Goal: Find contact information: Obtain details needed to contact an individual or organization

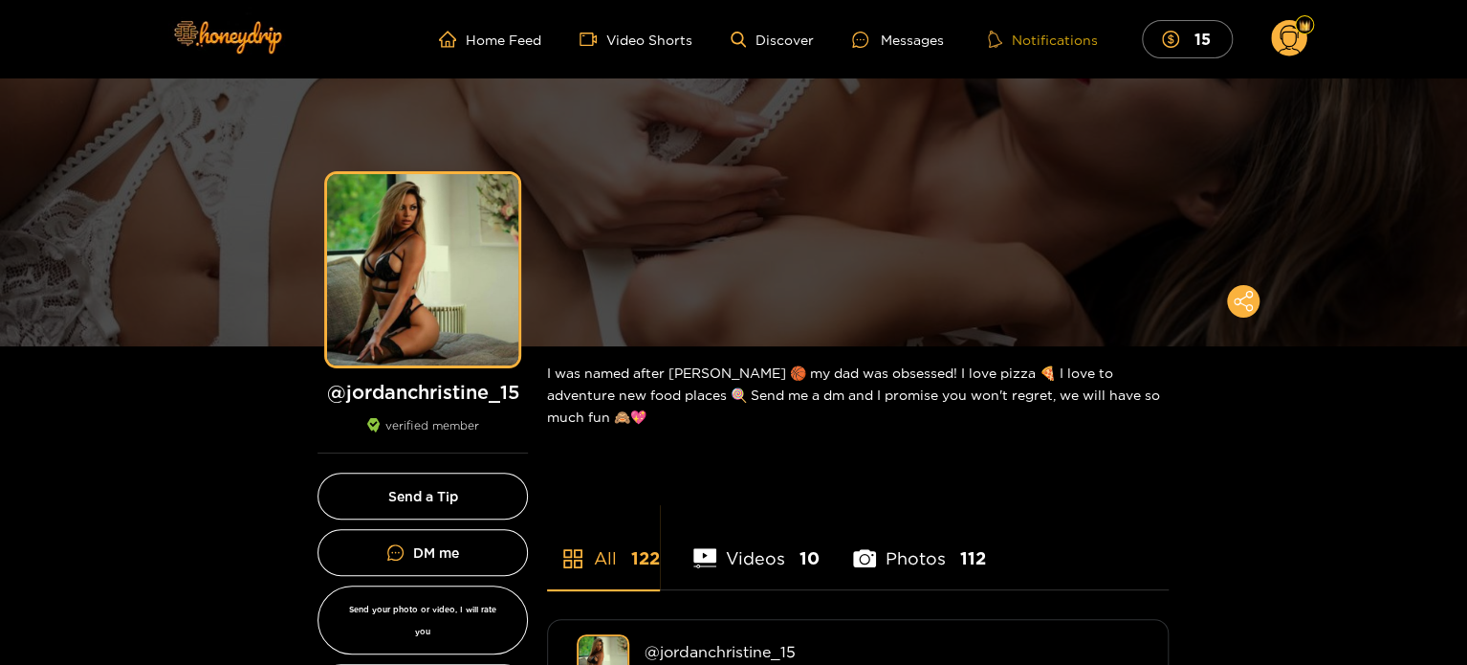
click at [1048, 40] on button "Notifications" at bounding box center [1042, 39] width 121 height 19
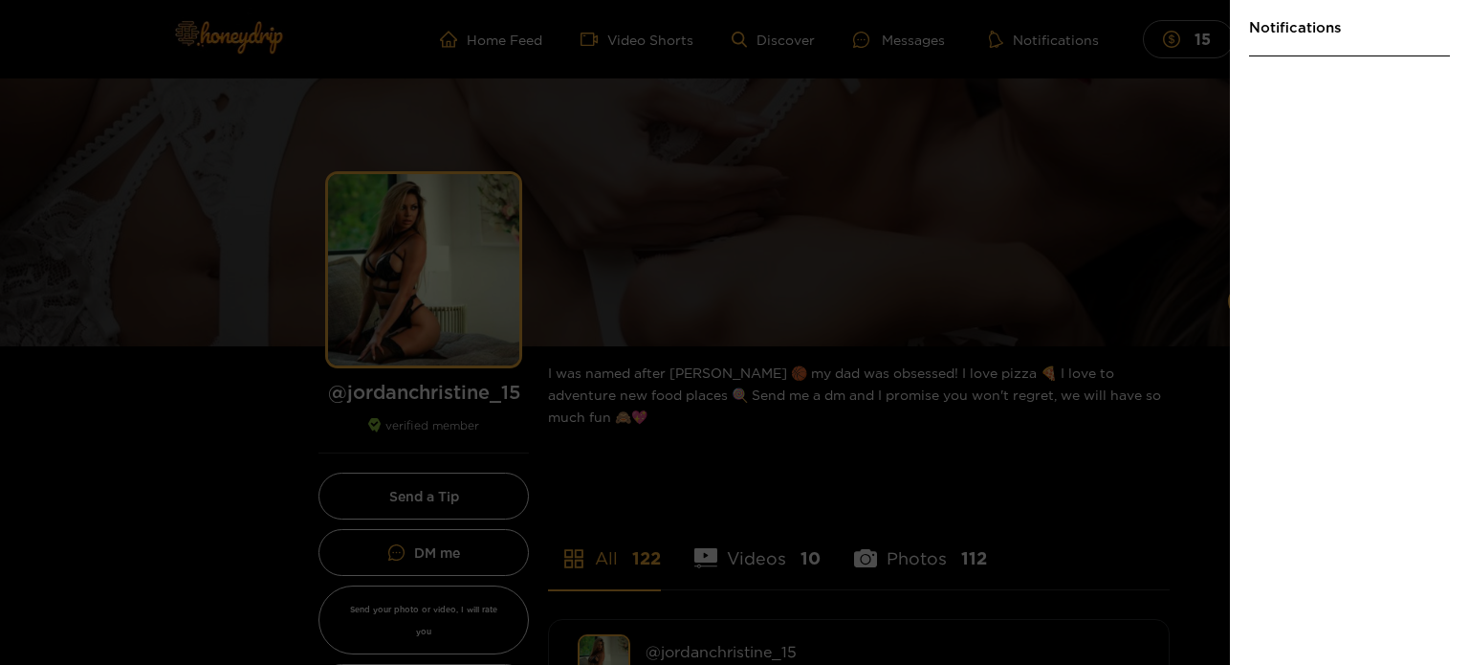
click at [1079, 135] on div at bounding box center [734, 332] width 1469 height 665
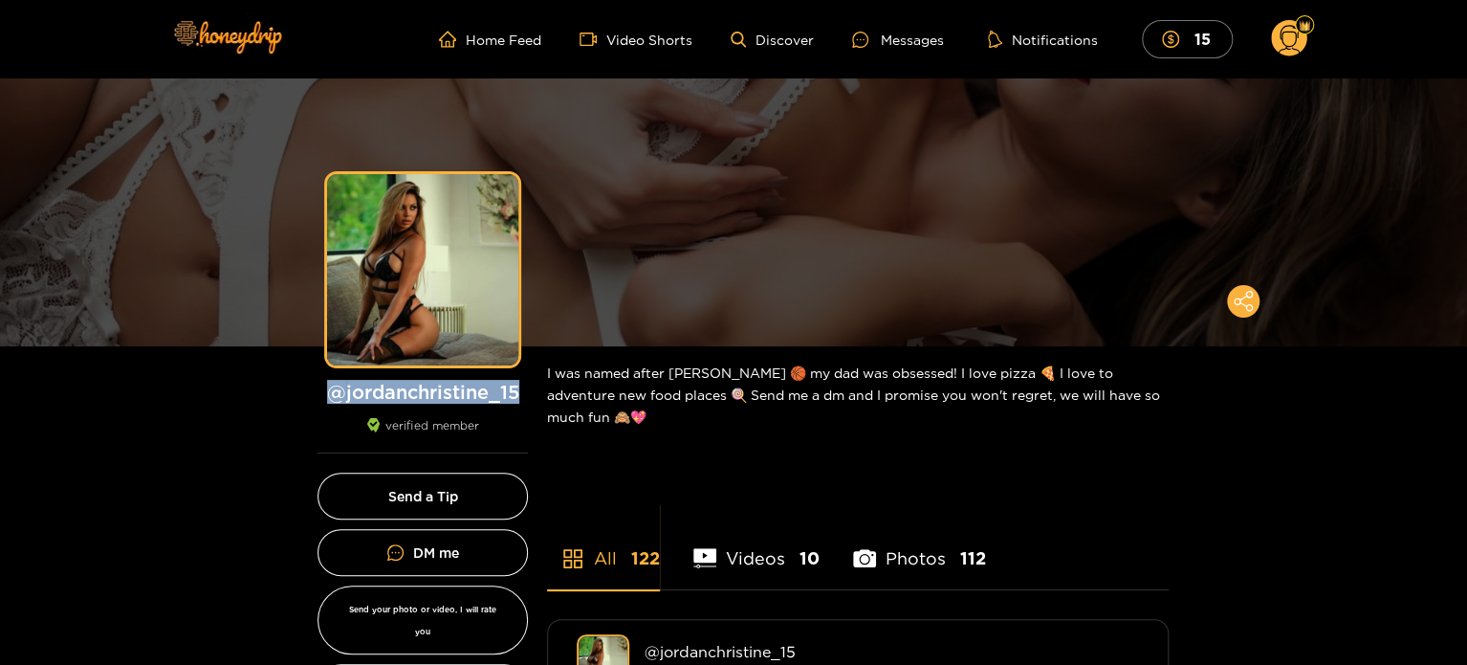
drag, startPoint x: 530, startPoint y: 390, endPoint x: 325, endPoint y: 392, distance: 204.6
click at [325, 392] on div "Preview @ jordanchristine_15 verified member" at bounding box center [422, 313] width 249 height 279
copy h1 "@ jordanchristine_15"
click at [241, 41] on img at bounding box center [227, 36] width 134 height 80
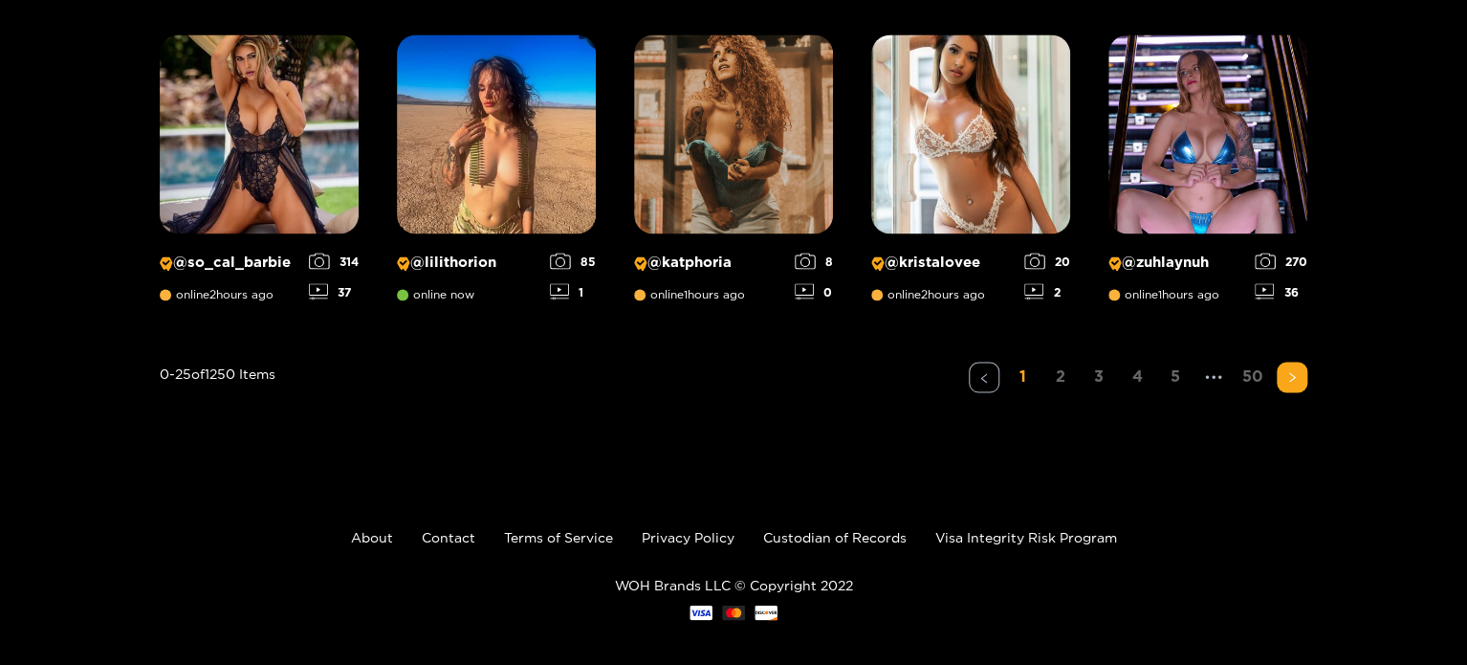
scroll to position [1625, 0]
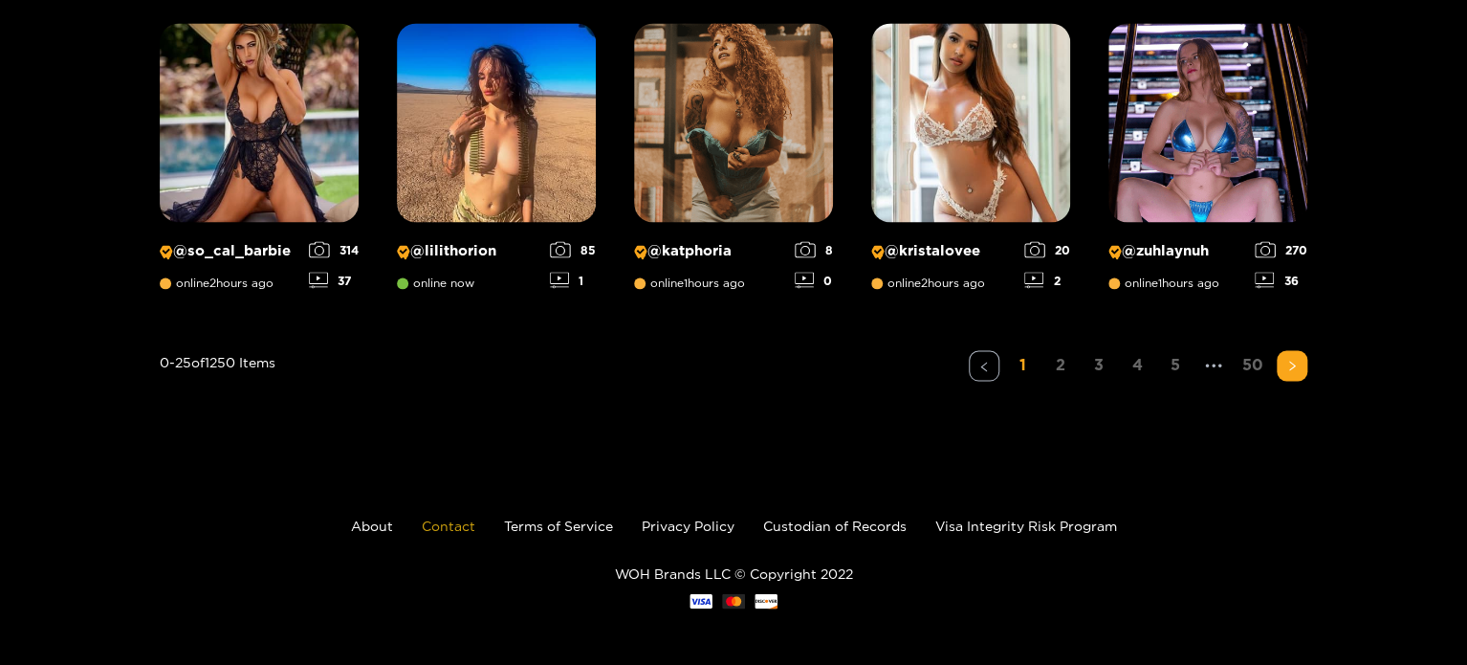
click at [458, 529] on link "Contact" at bounding box center [449, 524] width 54 height 14
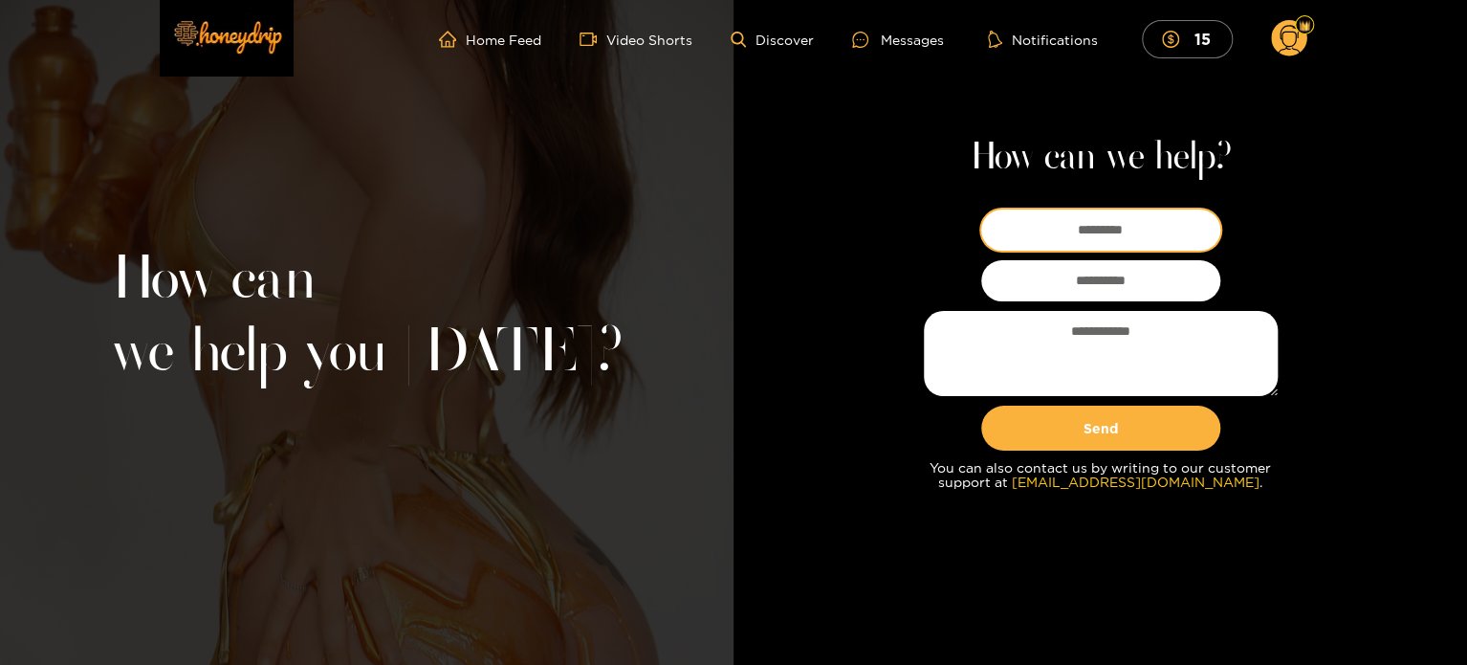
click at [1103, 229] on input at bounding box center [1100, 229] width 239 height 41
type input "*****"
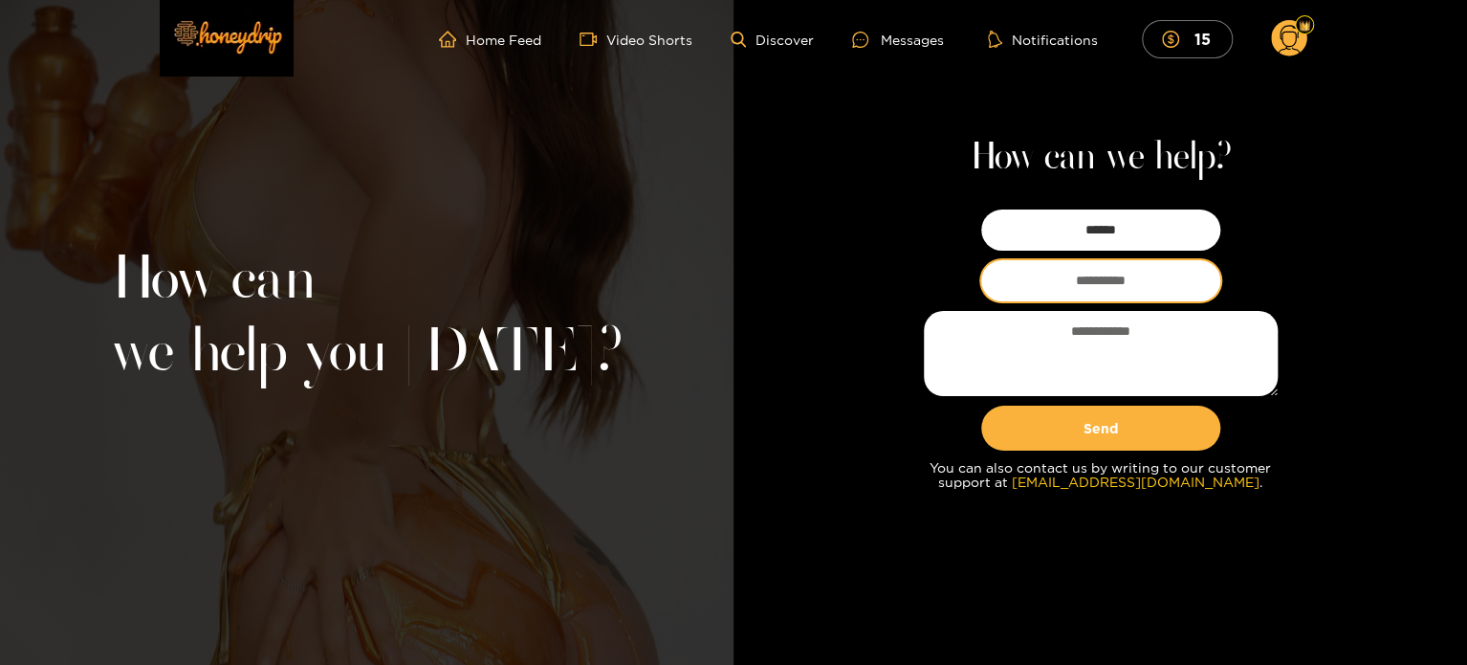
click at [1077, 286] on input "email" at bounding box center [1100, 280] width 239 height 41
type input "**********"
click at [1292, 41] on circle at bounding box center [1289, 38] width 36 height 36
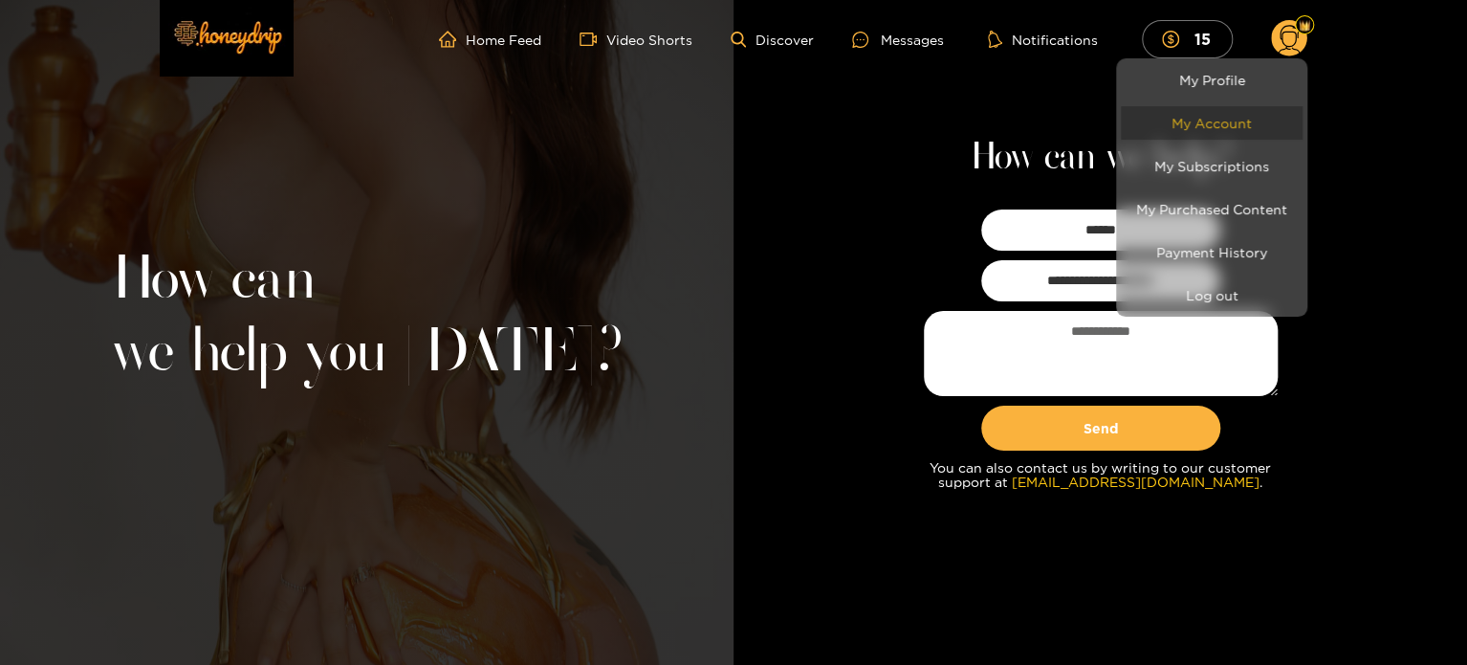
click at [1208, 122] on link "My Account" at bounding box center [1212, 122] width 182 height 33
